Goal: Browse casually: Explore the website without a specific task or goal

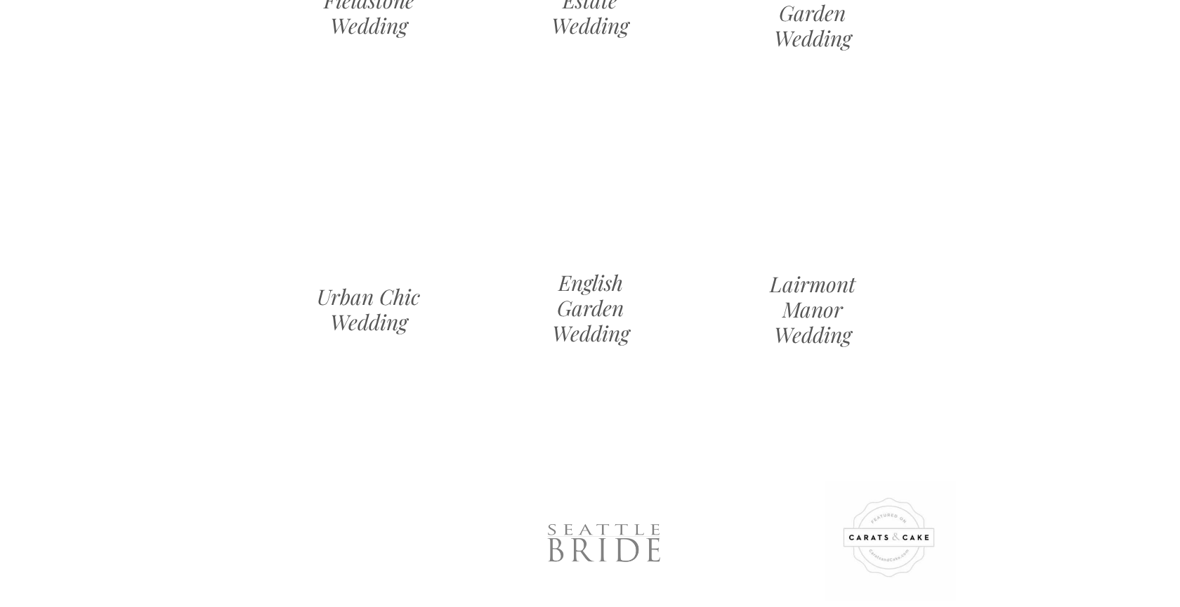
scroll to position [1520, 0]
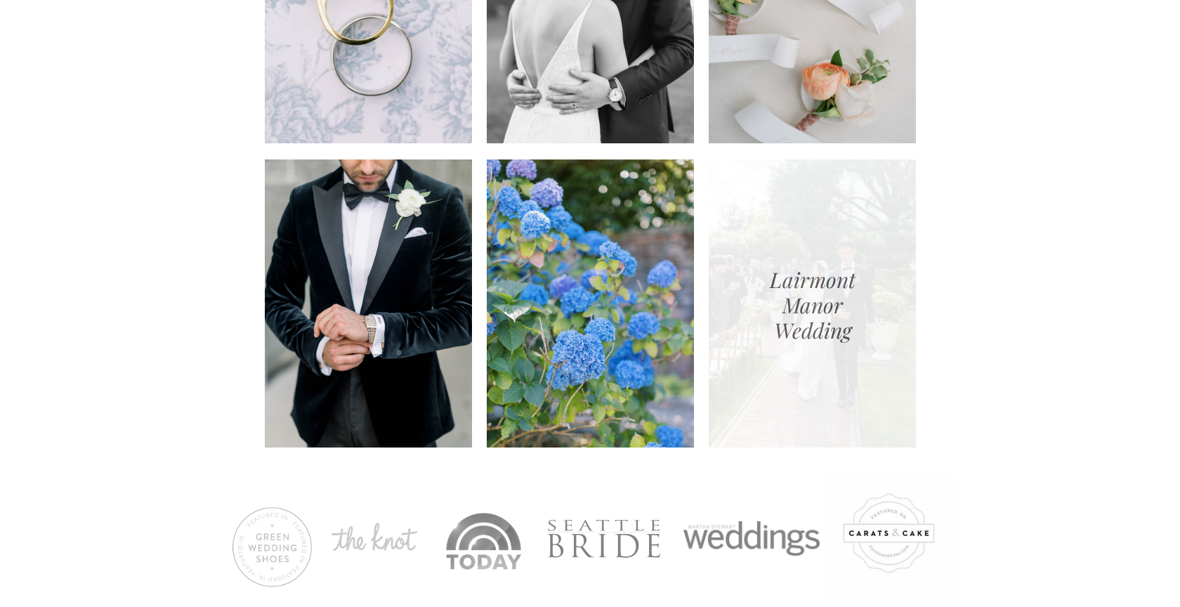
click at [762, 265] on div at bounding box center [811, 303] width 207 height 288
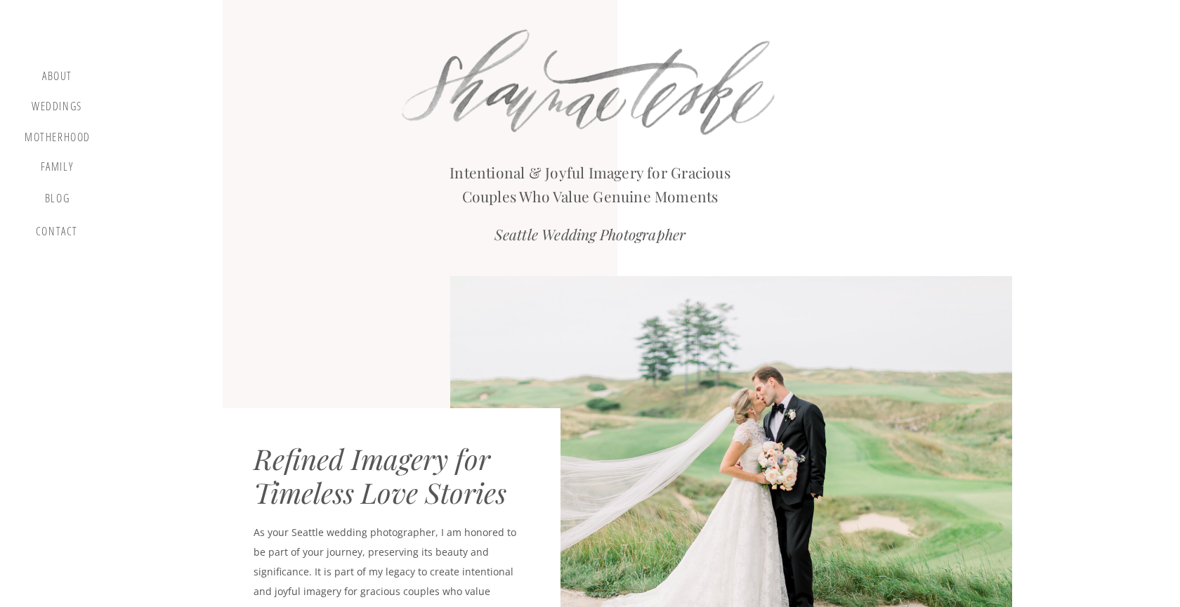
scroll to position [0, 0]
click at [58, 110] on div "Weddings" at bounding box center [56, 109] width 53 height 18
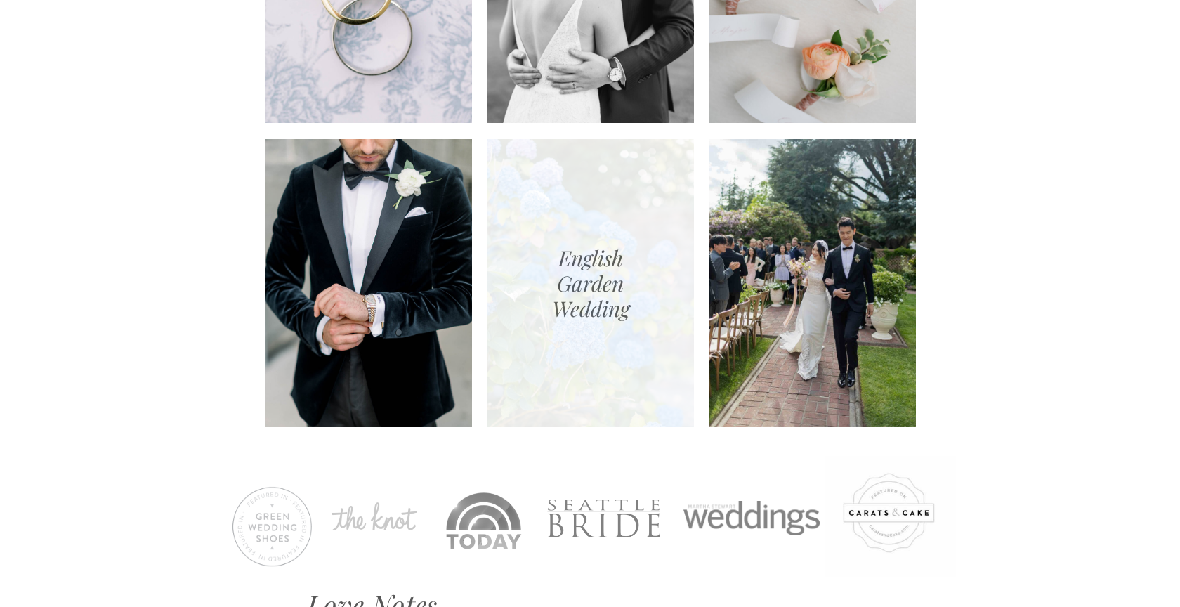
scroll to position [1542, 0]
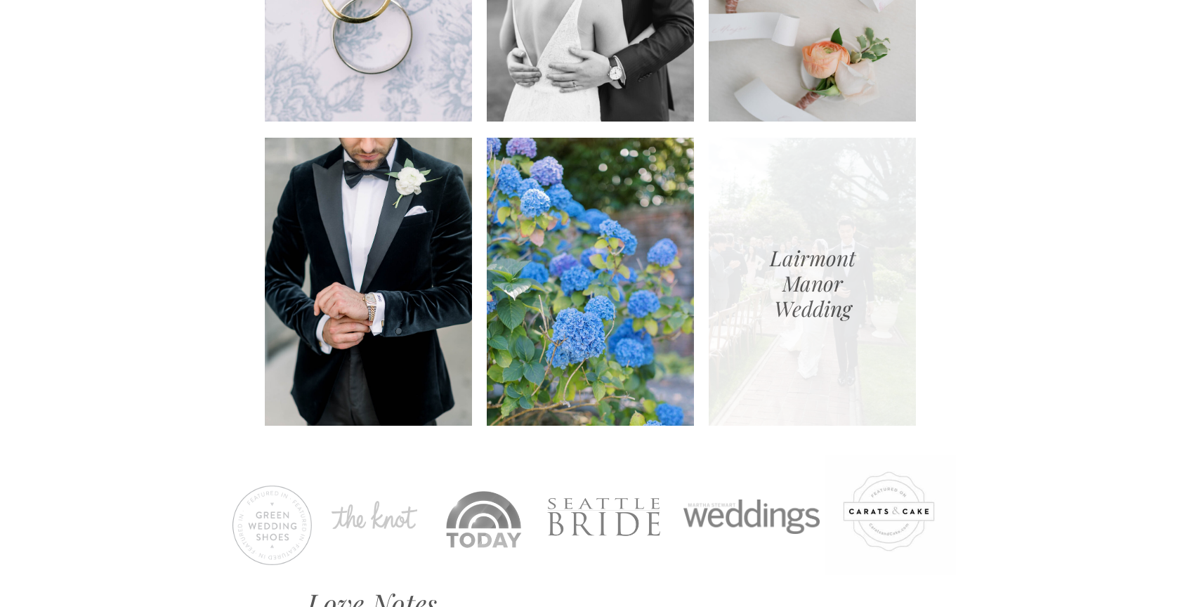
click at [785, 303] on div at bounding box center [811, 282] width 207 height 288
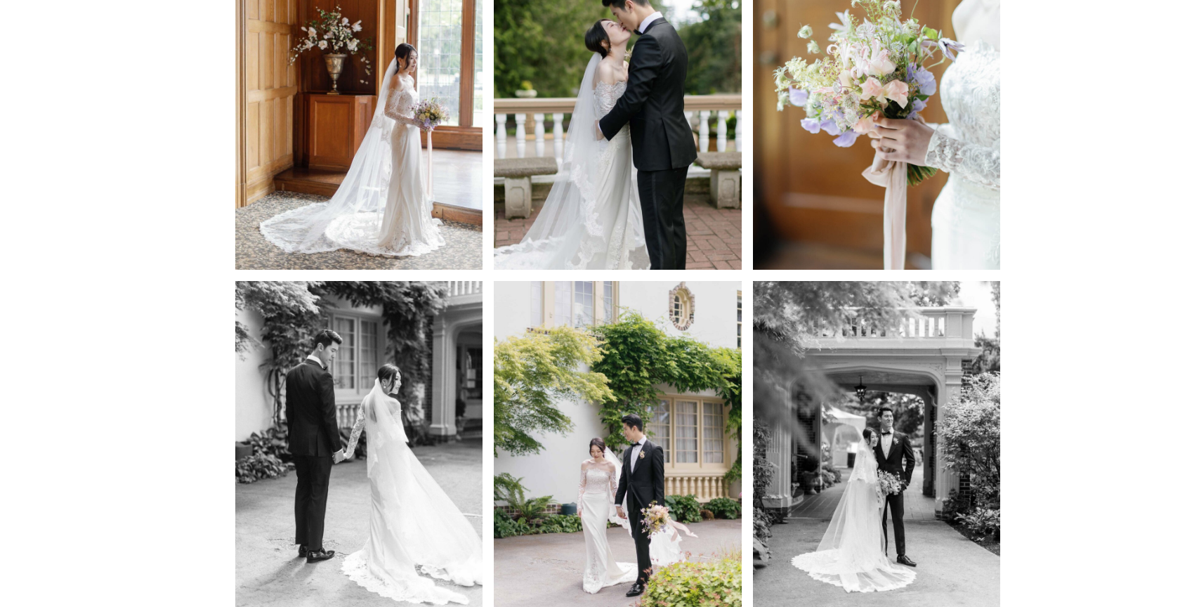
scroll to position [1109, 0]
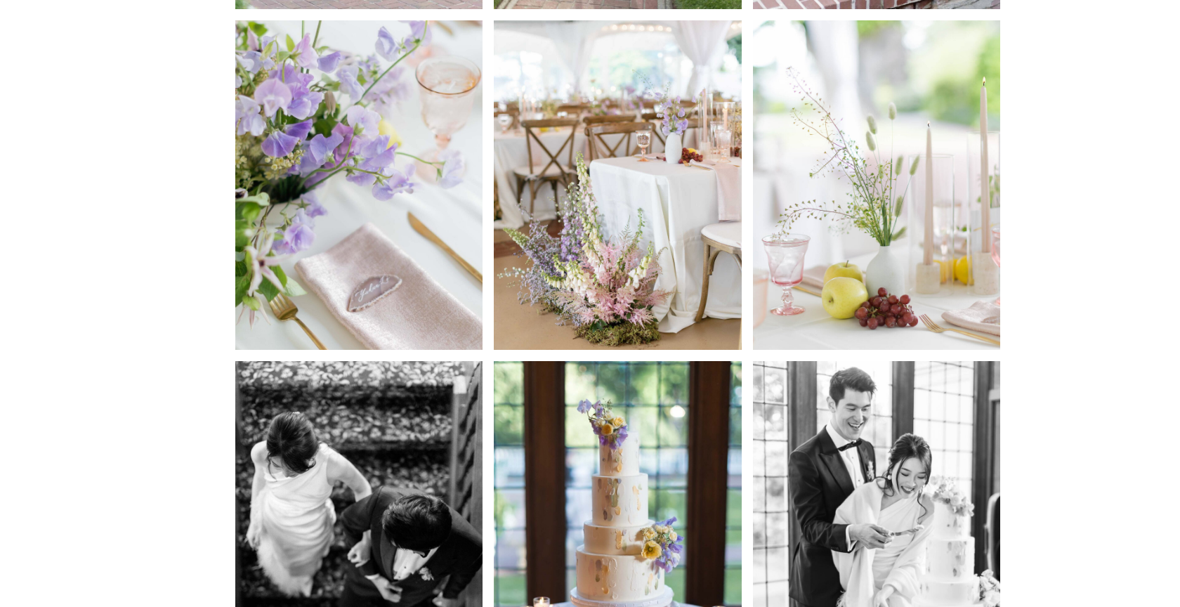
scroll to position [2052, 0]
